Goal: Find specific page/section: Find specific page/section

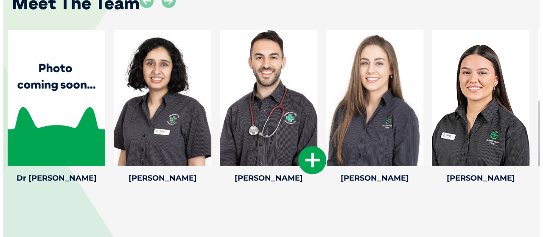
scroll to position [1307, 0]
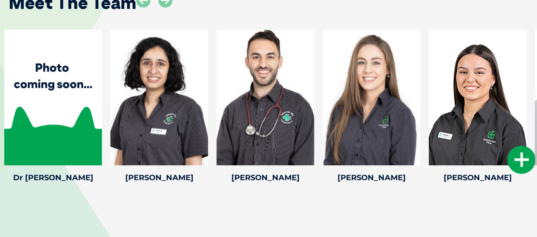
click at [517, 147] on icon at bounding box center [521, 160] width 28 height 28
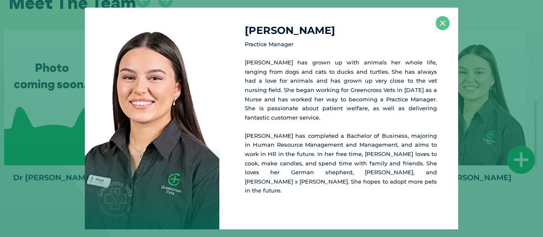
scroll to position [1307, 0]
click at [444, 29] on button "×" at bounding box center [443, 23] width 14 height 14
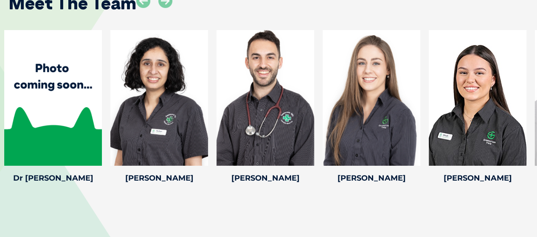
click at [444, 30] on div at bounding box center [477, 98] width 98 height 136
click at [262, 95] on div at bounding box center [265, 98] width 98 height 136
click at [261, 100] on div at bounding box center [265, 98] width 98 height 136
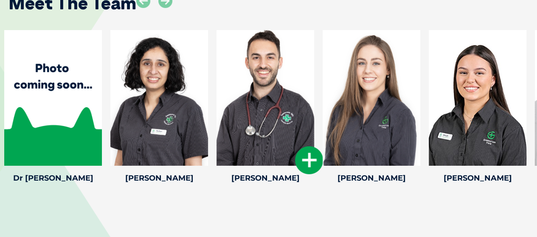
click at [309, 152] on icon at bounding box center [309, 160] width 28 height 28
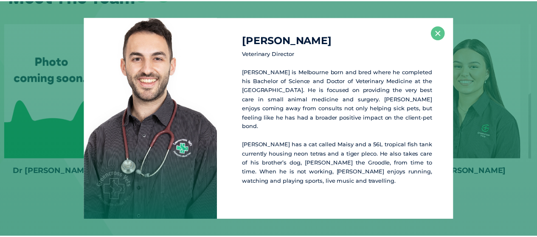
scroll to position [1314, 0]
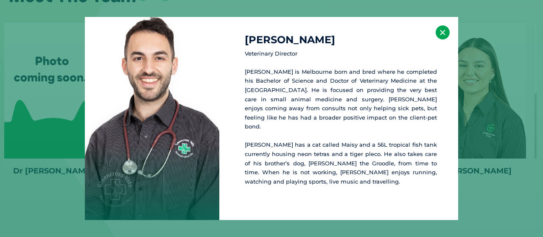
click at [443, 33] on button "×" at bounding box center [443, 32] width 14 height 14
